Goal: Browse casually: Explore the website without a specific task or goal

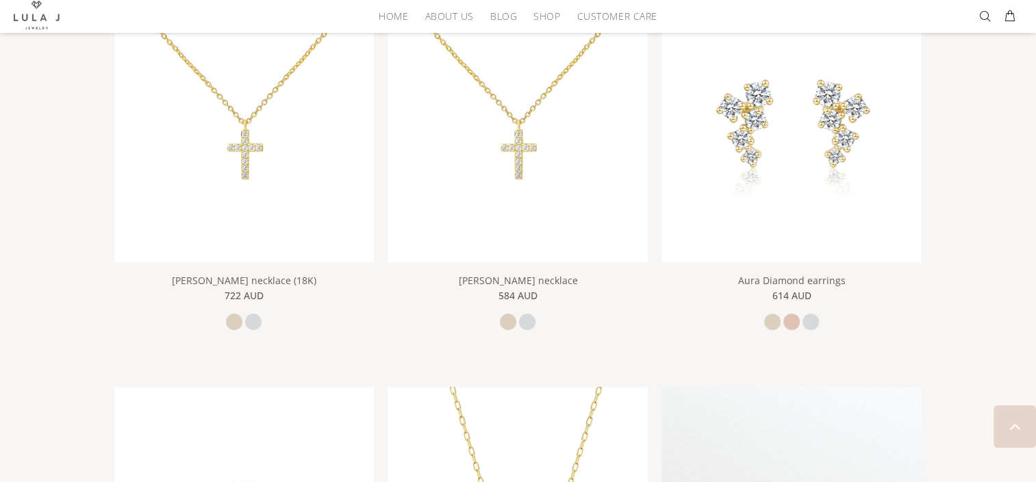
scroll to position [365, 0]
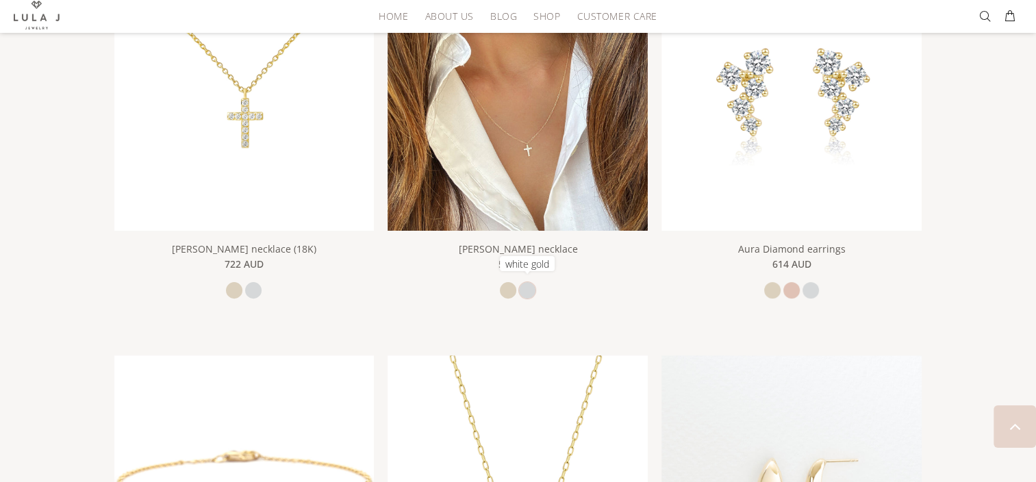
click at [529, 285] on link "white gold" at bounding box center [527, 290] width 16 height 16
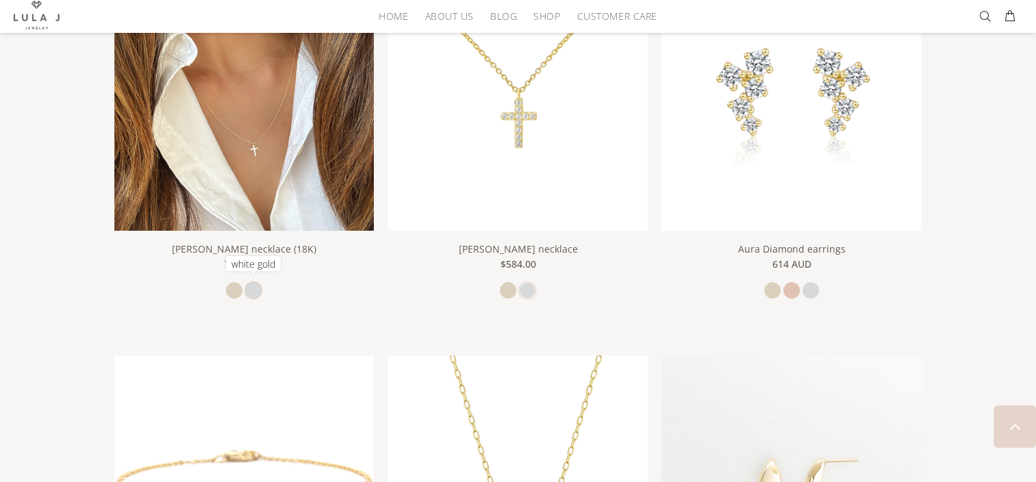
click at [258, 284] on link "white gold" at bounding box center [253, 290] width 16 height 16
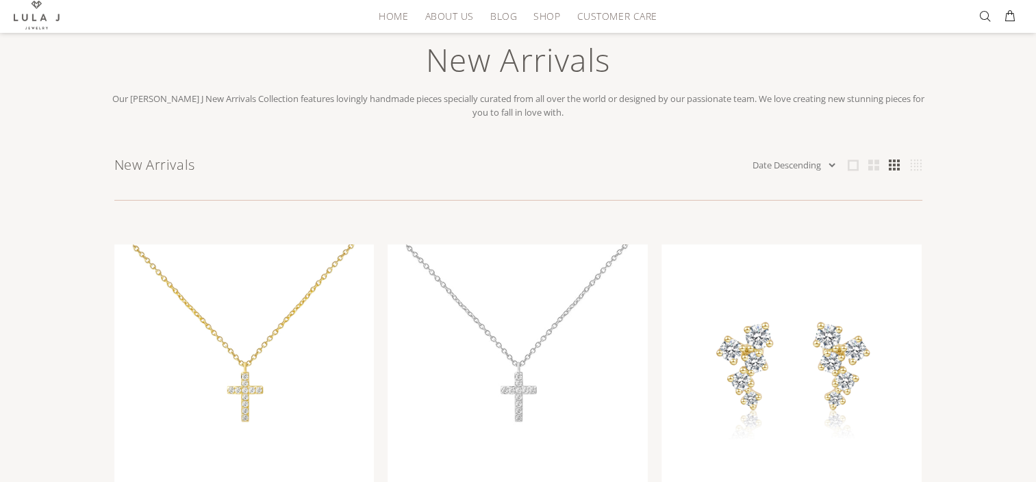
scroll to position [0, 0]
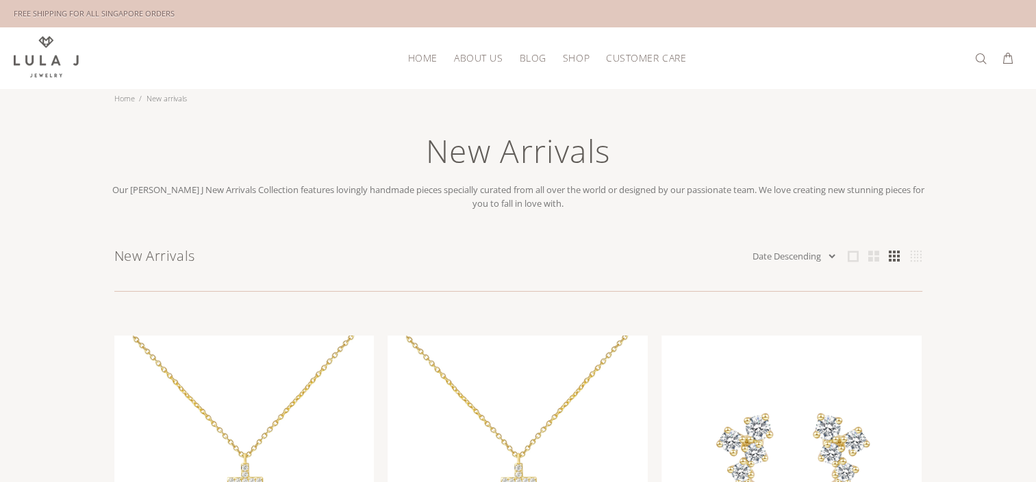
click at [421, 53] on span "HOME" at bounding box center [422, 58] width 29 height 10
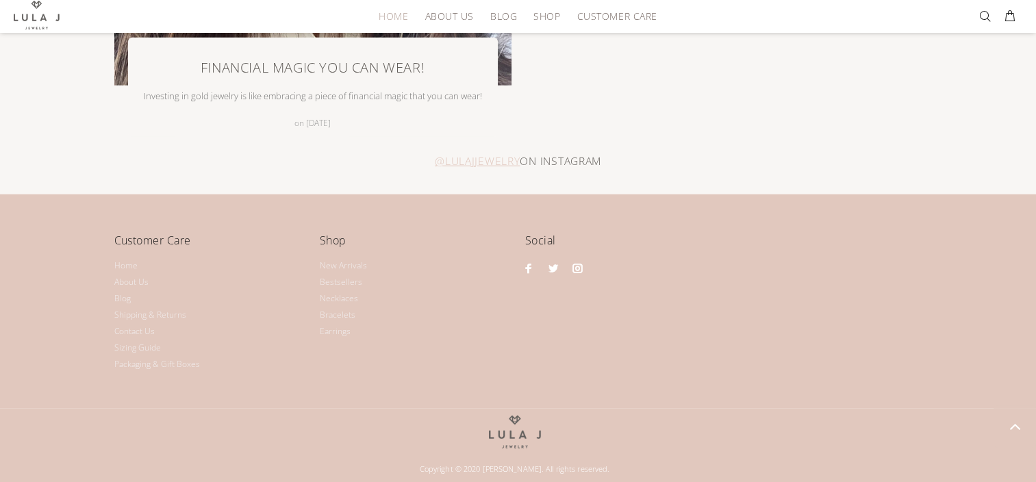
scroll to position [3306, 0]
click at [119, 273] on link "About Us" at bounding box center [131, 281] width 34 height 16
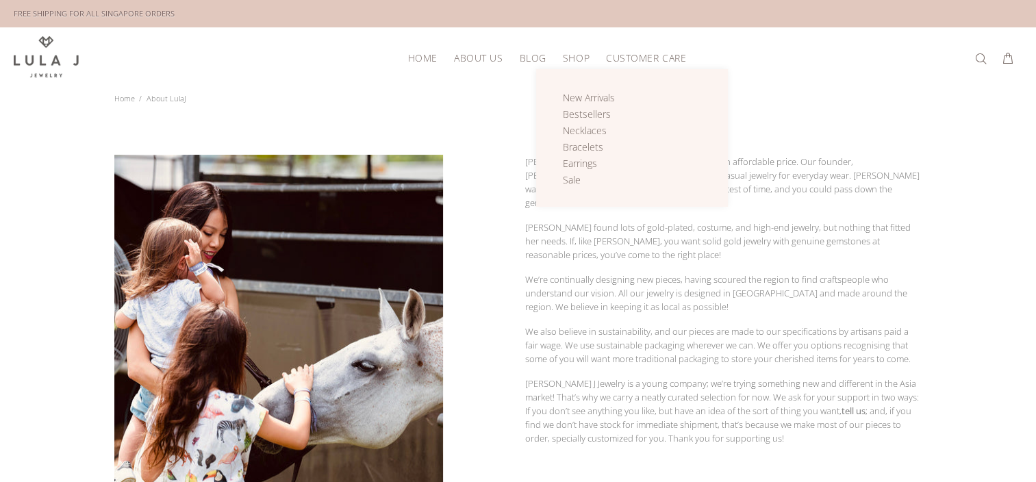
click at [572, 59] on span "Shop" at bounding box center [576, 58] width 27 height 10
click at [570, 142] on span "Bracelets" at bounding box center [583, 146] width 40 height 13
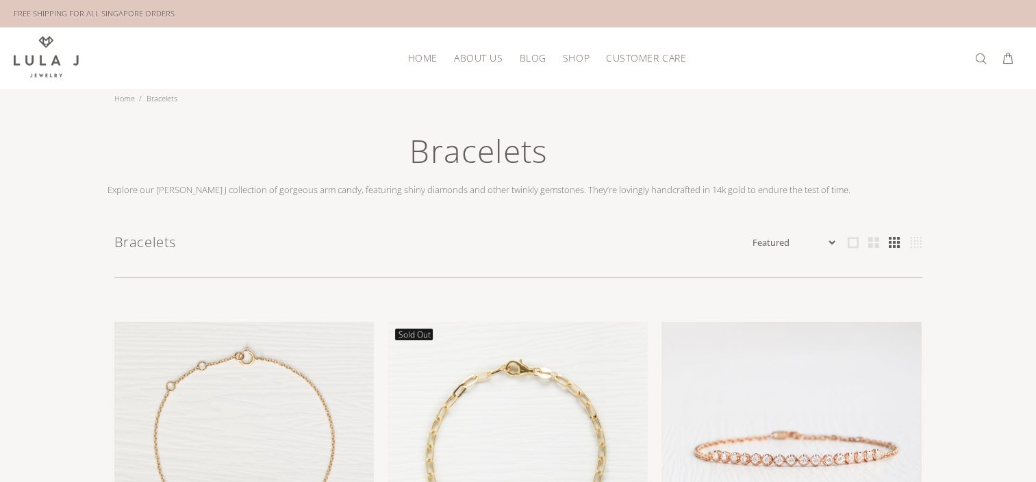
click at [827, 239] on select "Featured Name Ascending Name Descending Date Ascending Date Descending Price As…" at bounding box center [794, 243] width 88 height 14
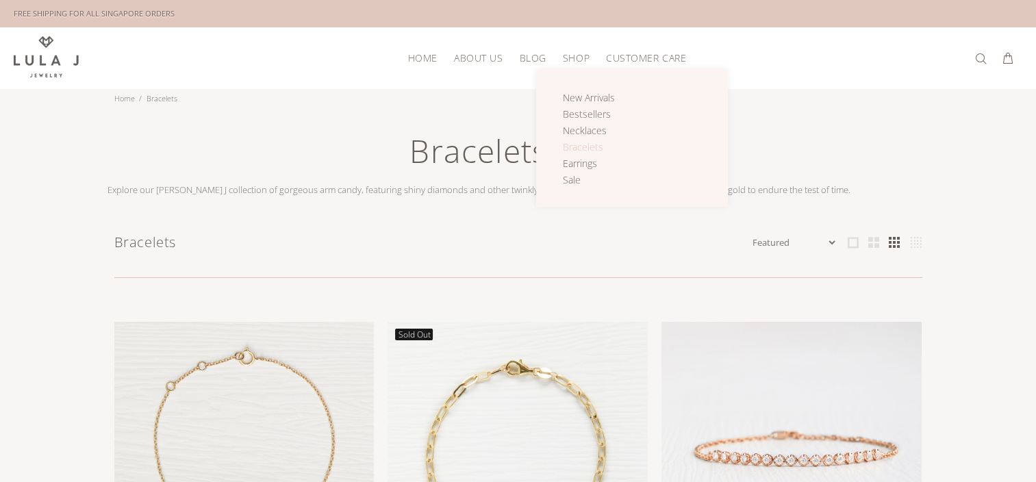
click at [568, 145] on span "Bracelets" at bounding box center [583, 146] width 40 height 13
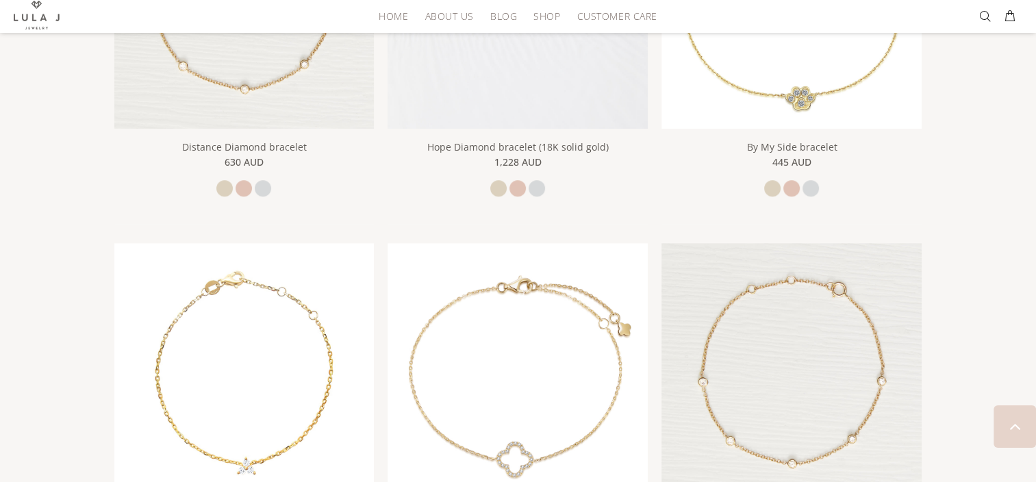
scroll to position [730, 0]
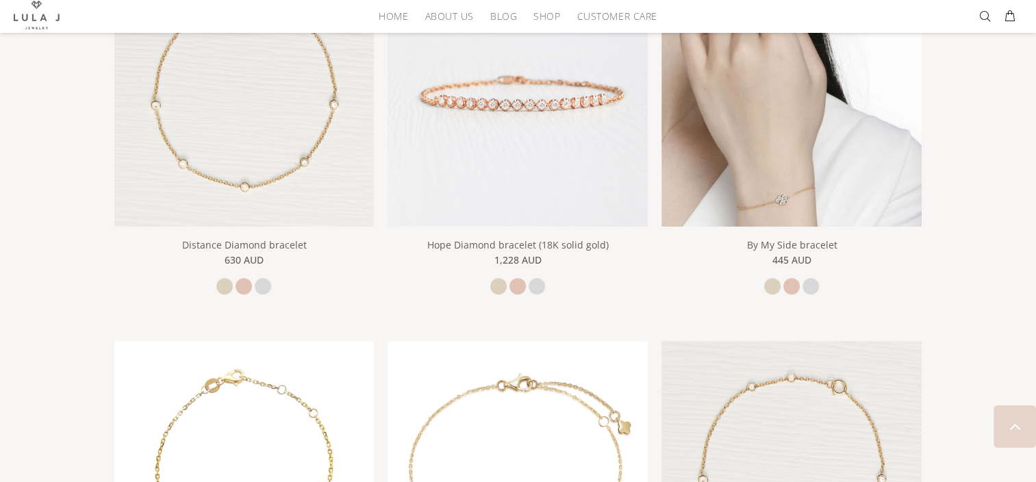
click at [786, 162] on img at bounding box center [792, 96] width 260 height 260
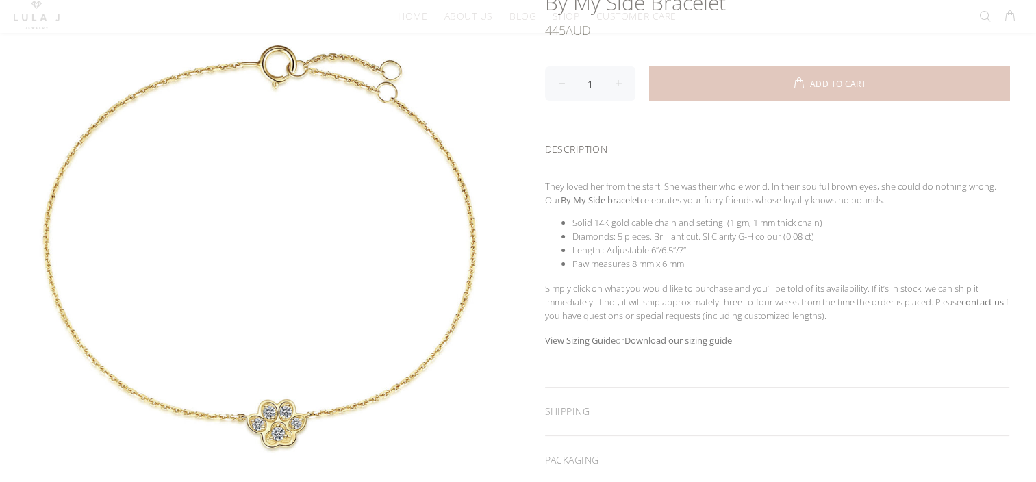
scroll to position [182, 0]
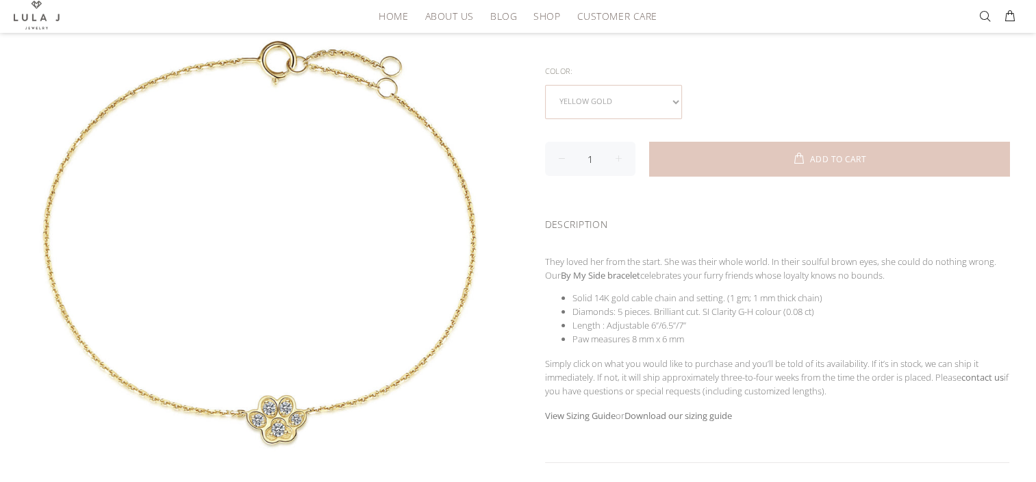
click at [675, 96] on select "yellow gold rose gold white gold" at bounding box center [613, 102] width 137 height 34
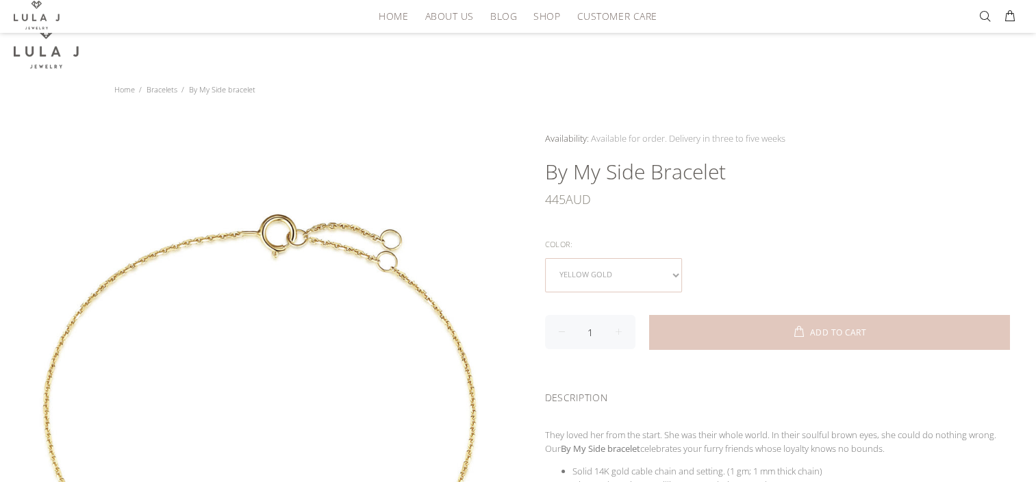
scroll to position [0, 0]
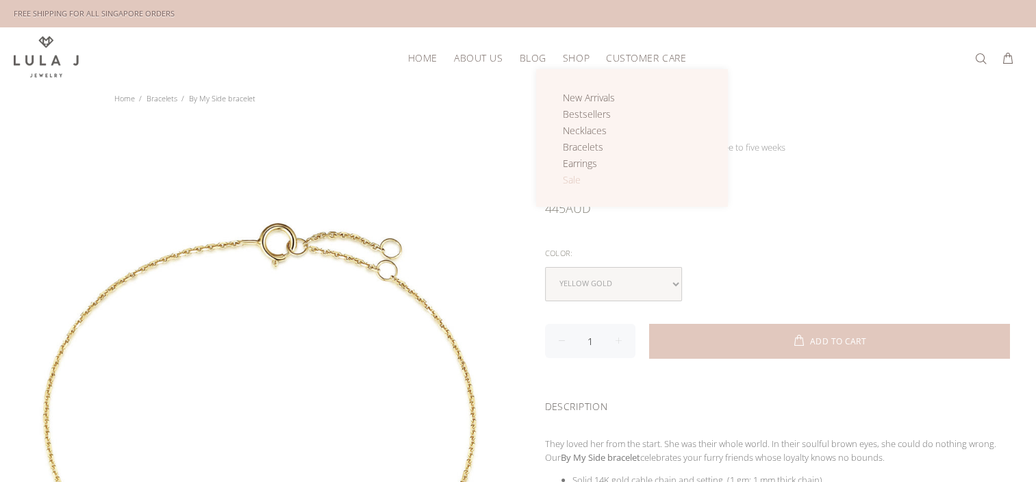
click at [568, 181] on span "Sale" at bounding box center [572, 179] width 18 height 13
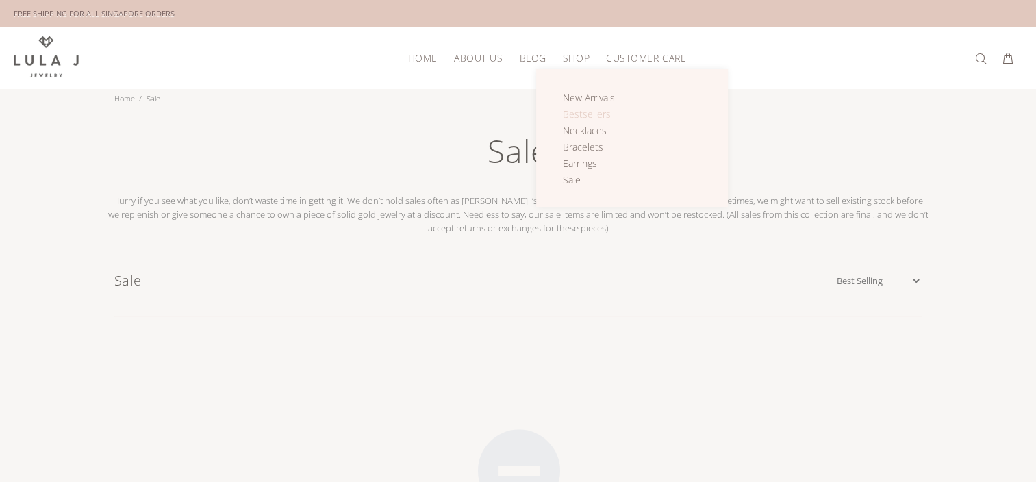
click at [580, 109] on span "Bestsellers" at bounding box center [587, 114] width 48 height 13
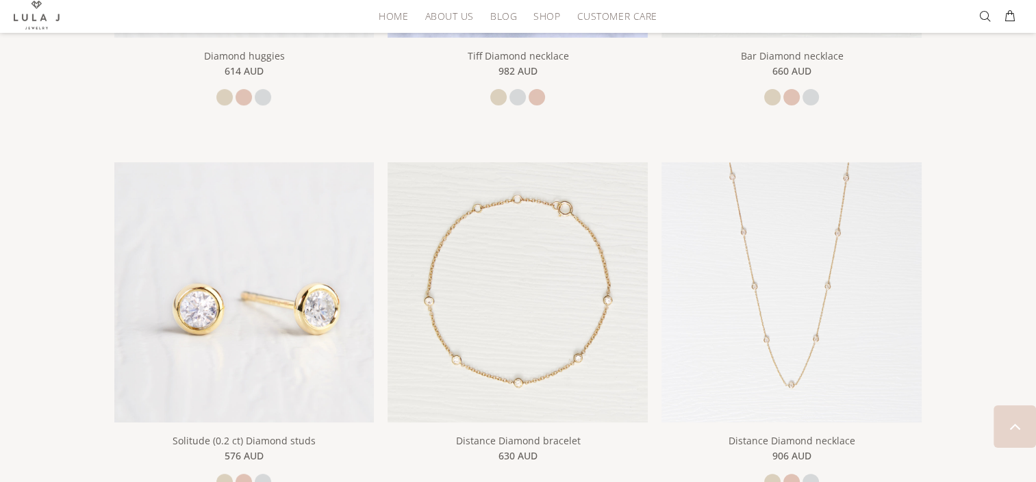
scroll to position [548, 0]
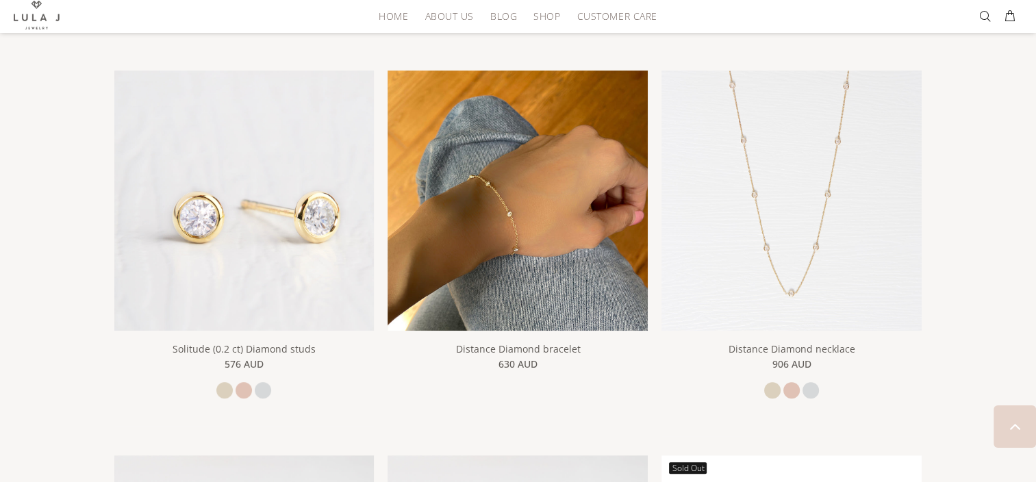
click at [516, 217] on img at bounding box center [518, 201] width 260 height 260
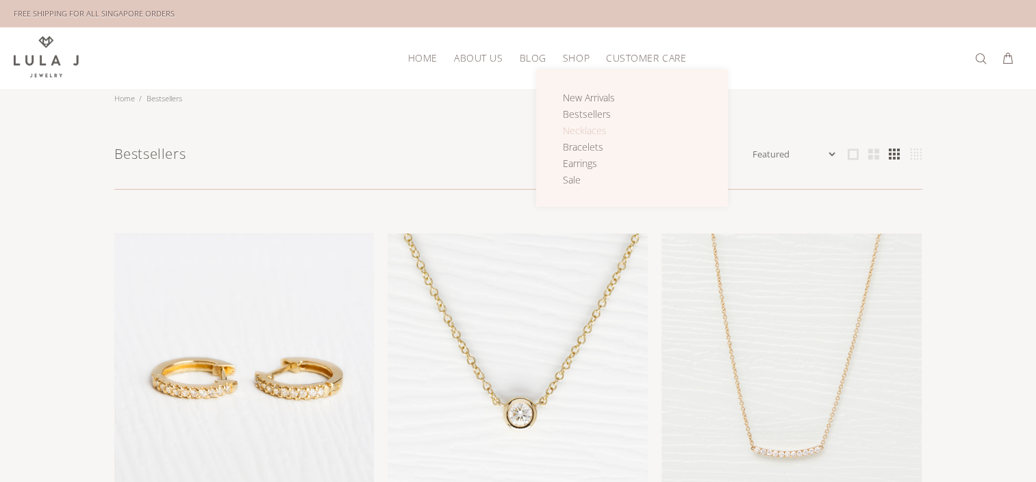
click at [578, 128] on span "Necklaces" at bounding box center [585, 130] width 44 height 13
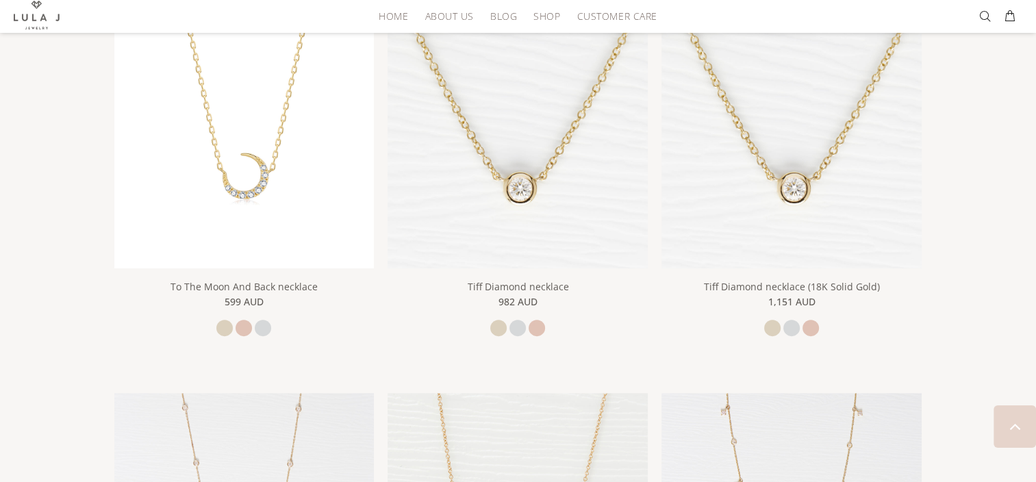
scroll to position [365, 0]
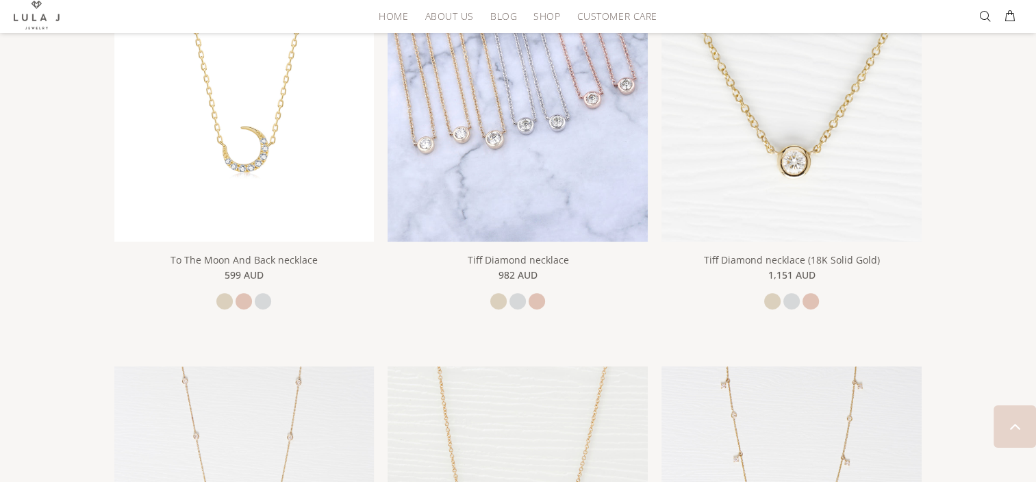
click at [502, 137] on img at bounding box center [518, 112] width 260 height 260
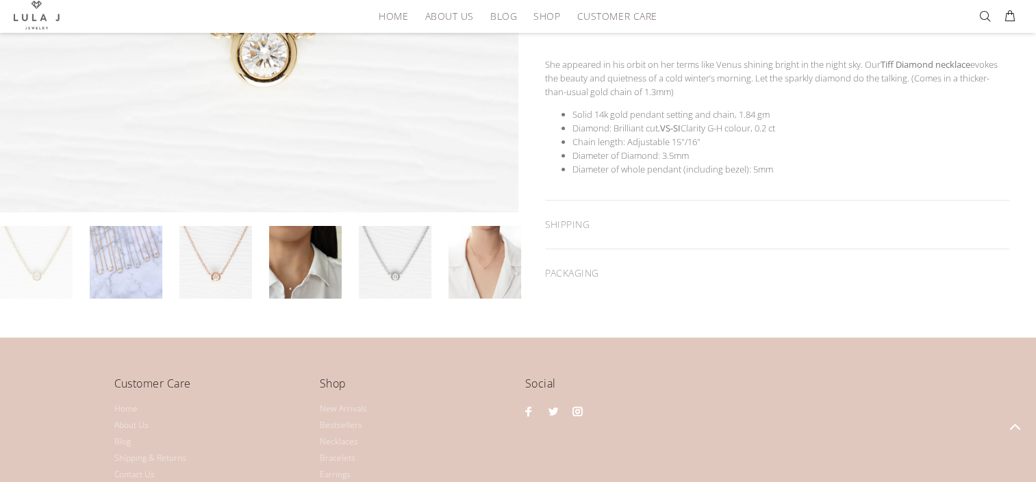
scroll to position [456, 0]
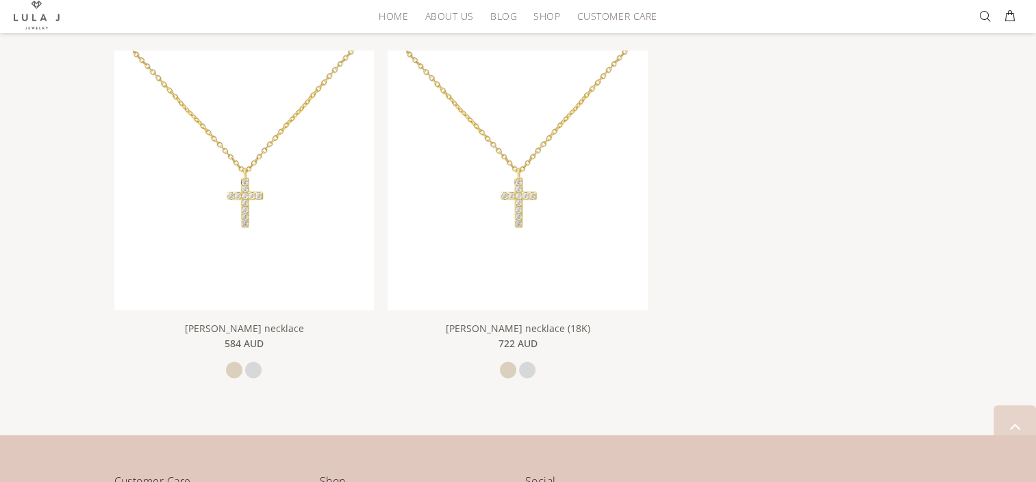
scroll to position [2284, 0]
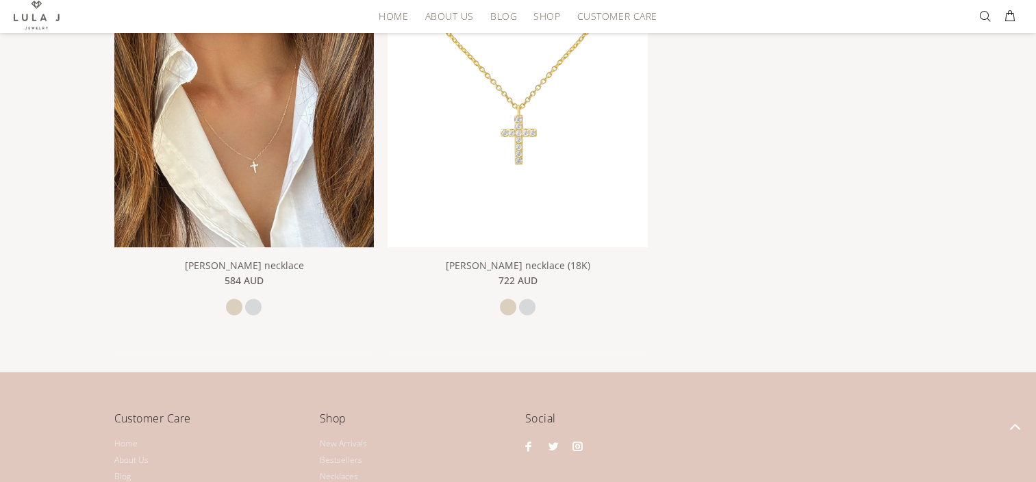
click at [288, 110] on img at bounding box center [244, 117] width 260 height 260
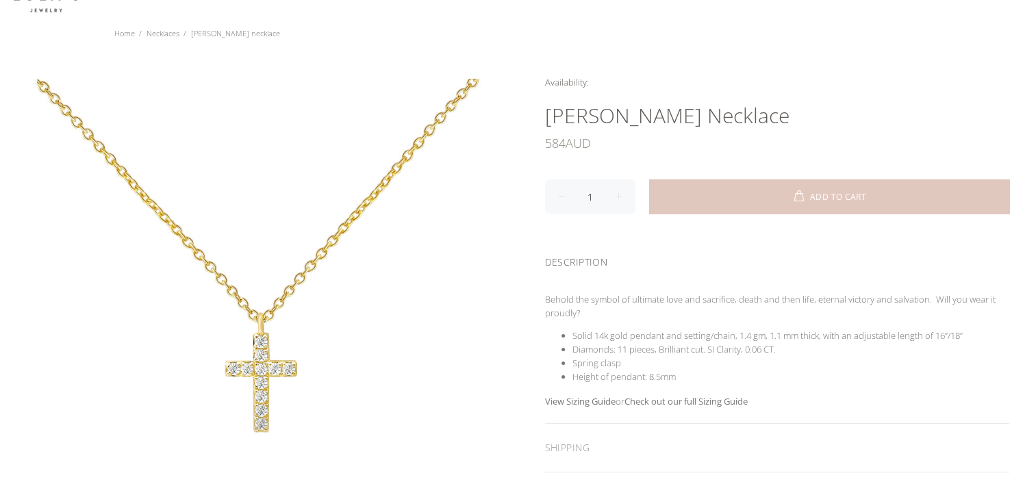
scroll to position [91, 0]
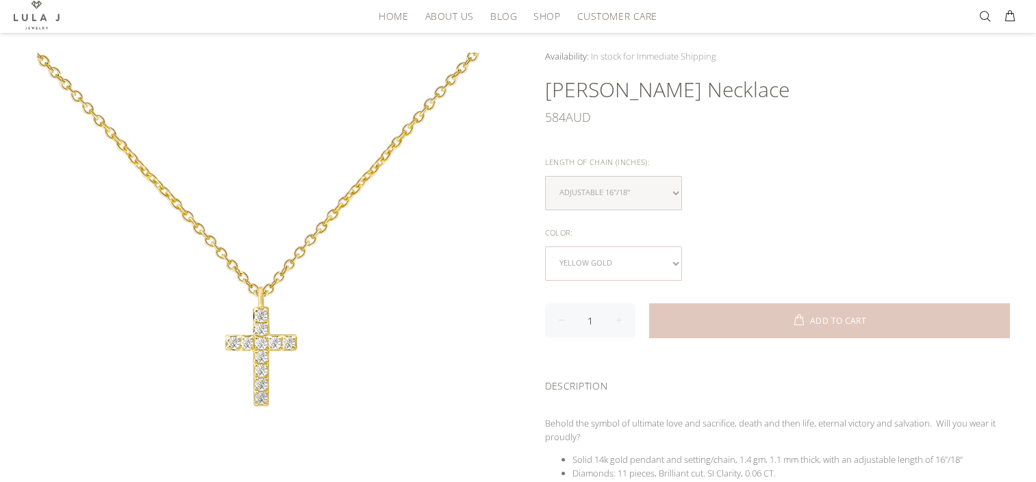
click at [677, 255] on select "yellow gold white gold" at bounding box center [613, 264] width 137 height 34
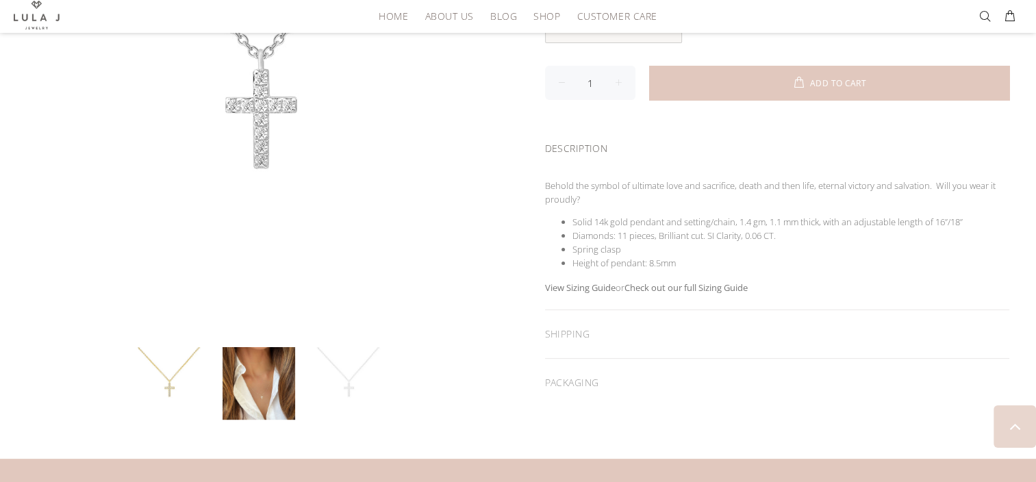
scroll to position [365, 0]
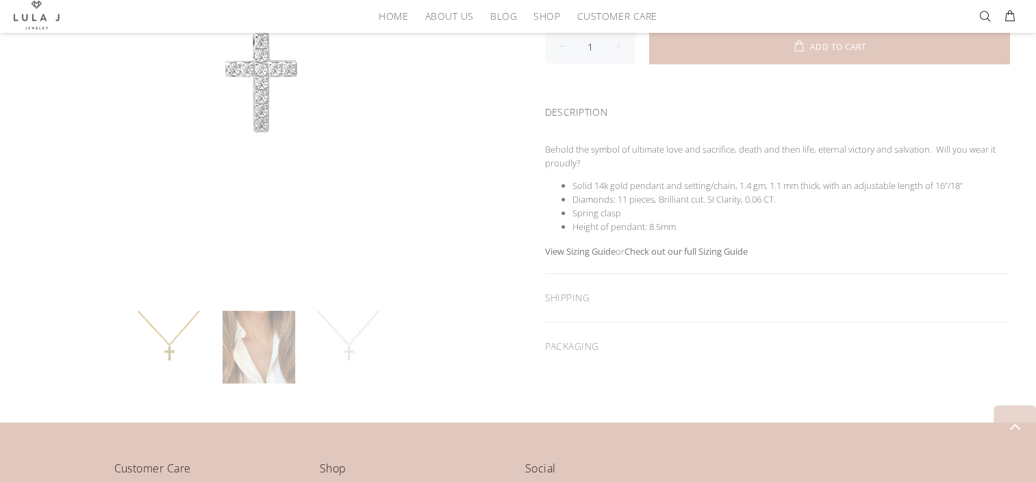
click at [252, 358] on link at bounding box center [259, 347] width 73 height 73
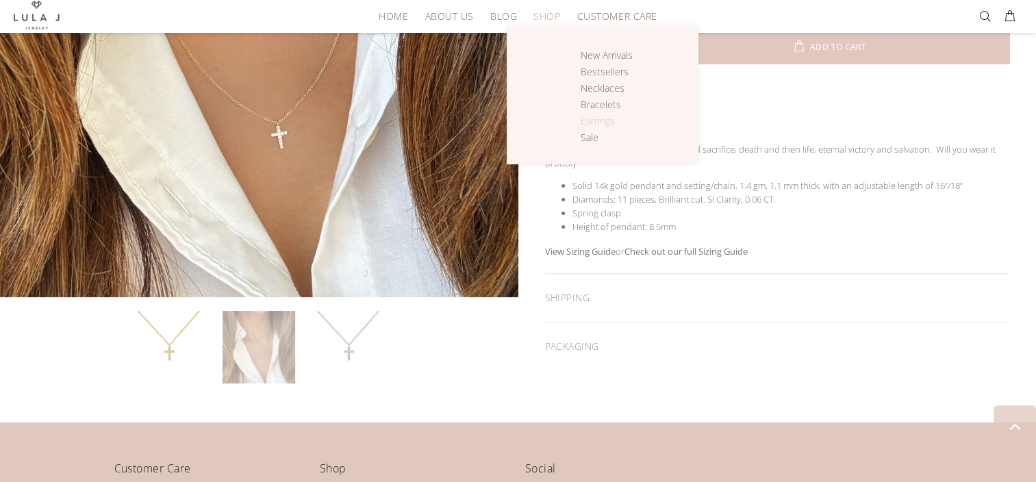
click at [603, 118] on span "Earrings" at bounding box center [598, 120] width 34 height 13
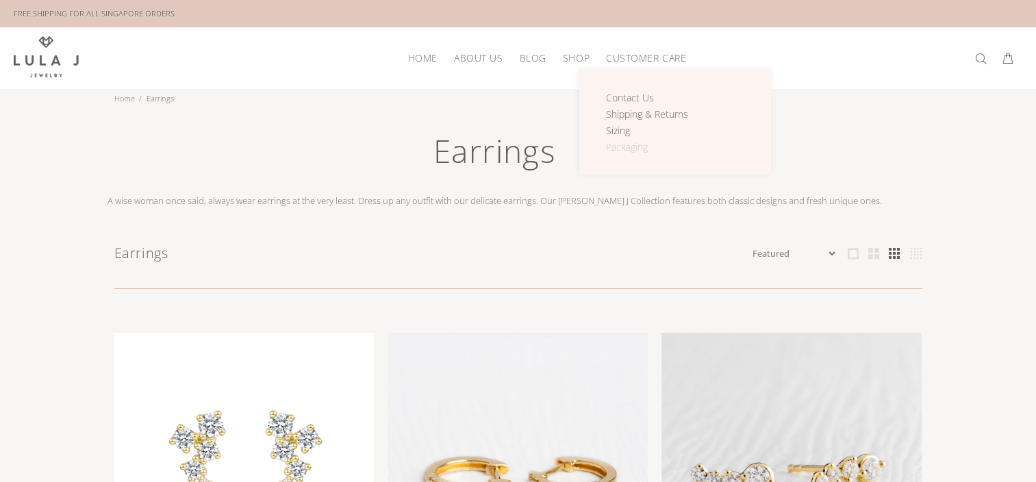
click at [631, 142] on span "Packaging" at bounding box center [627, 146] width 42 height 13
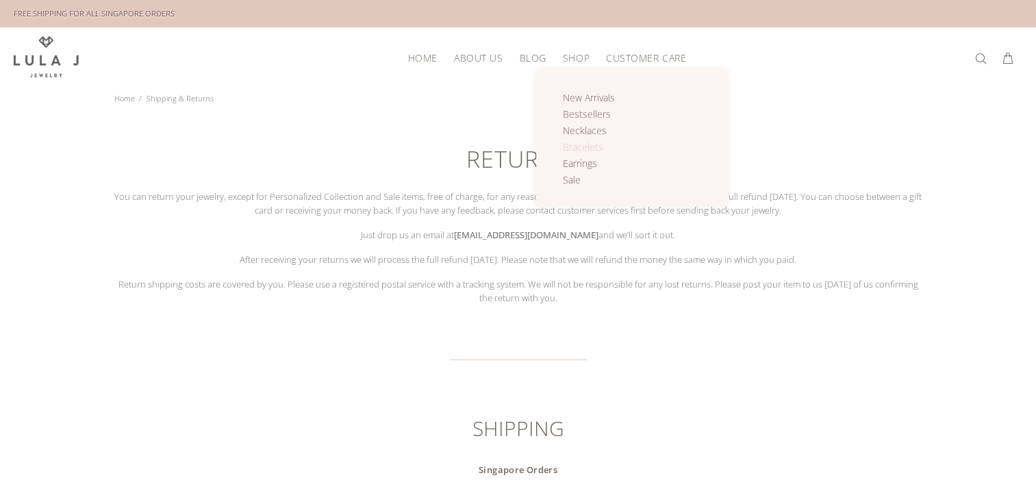
click at [586, 146] on span "Bracelets" at bounding box center [583, 146] width 40 height 13
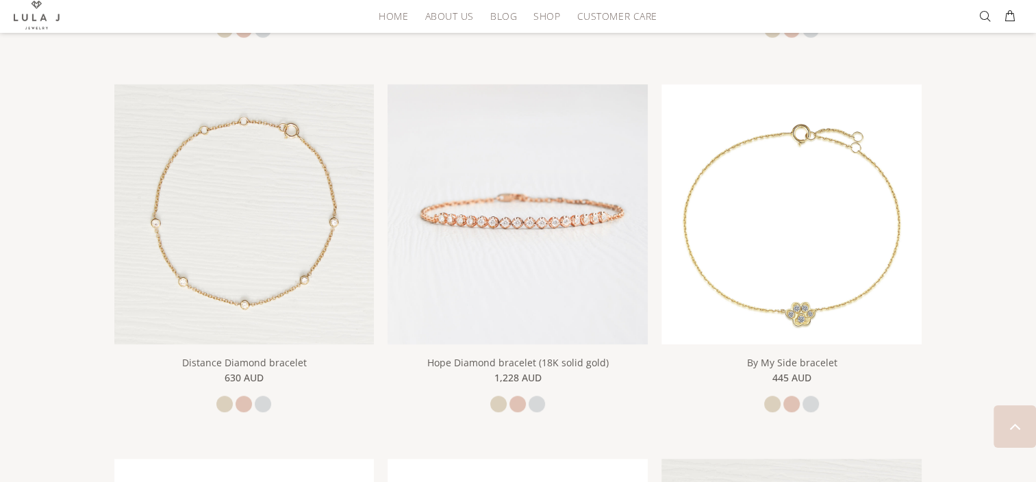
scroll to position [639, 0]
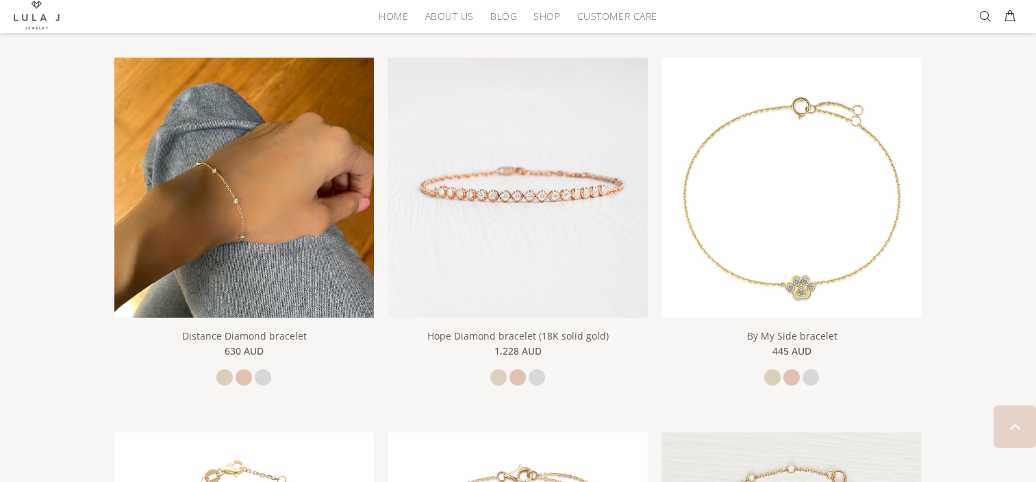
click at [258, 180] on img at bounding box center [244, 188] width 260 height 260
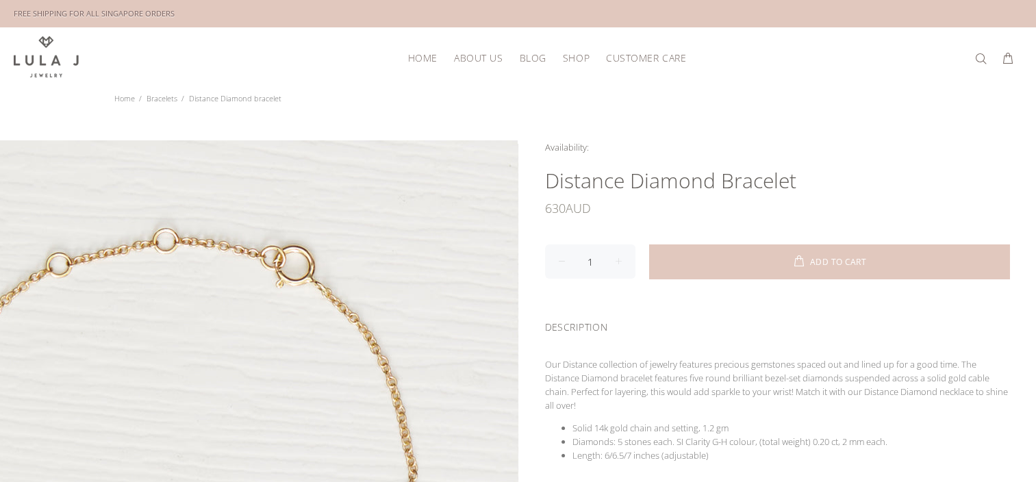
scroll to position [182, 0]
